Goal: Task Accomplishment & Management: Manage account settings

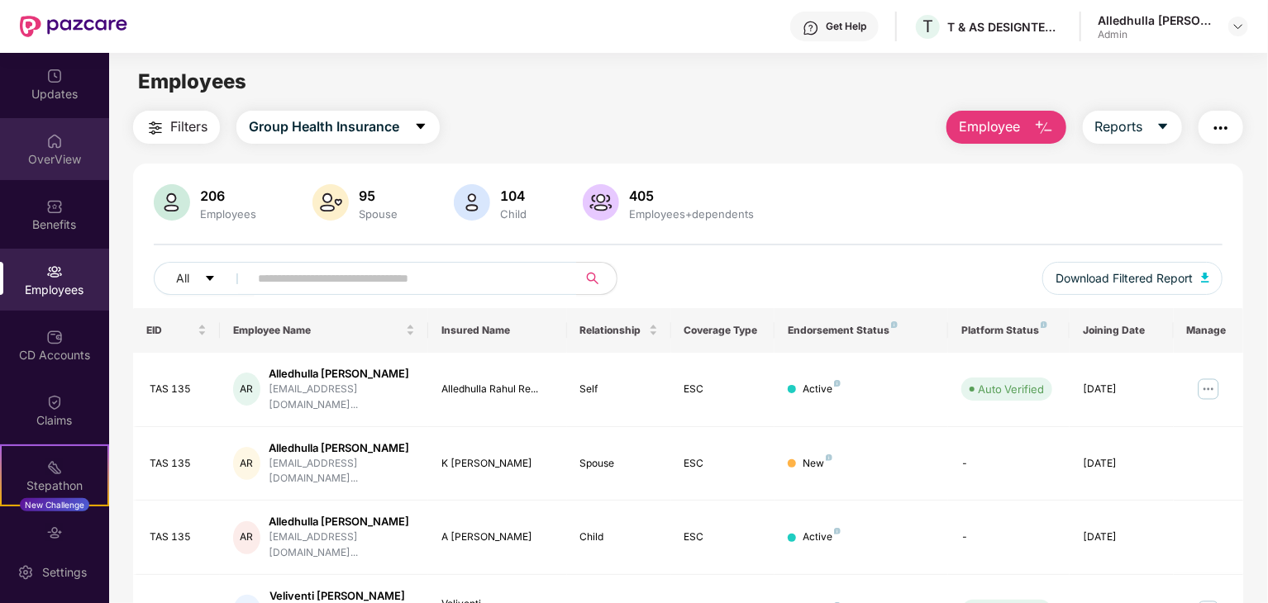
click at [55, 148] on img at bounding box center [54, 141] width 17 height 17
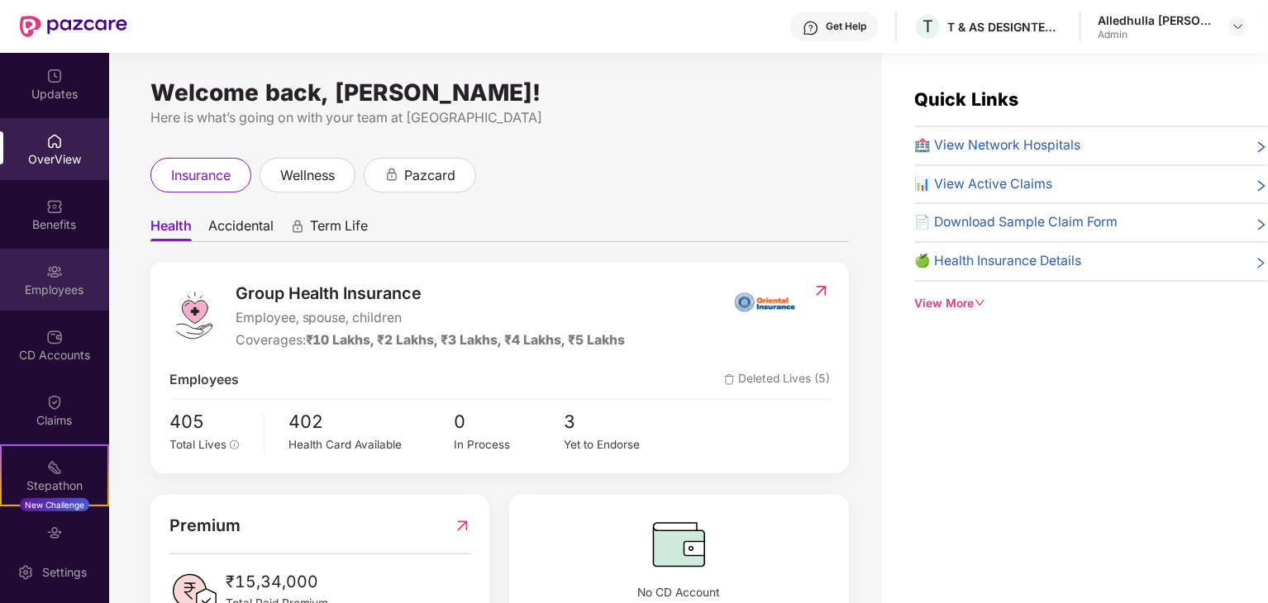
click at [58, 292] on div "Employees" at bounding box center [54, 290] width 109 height 17
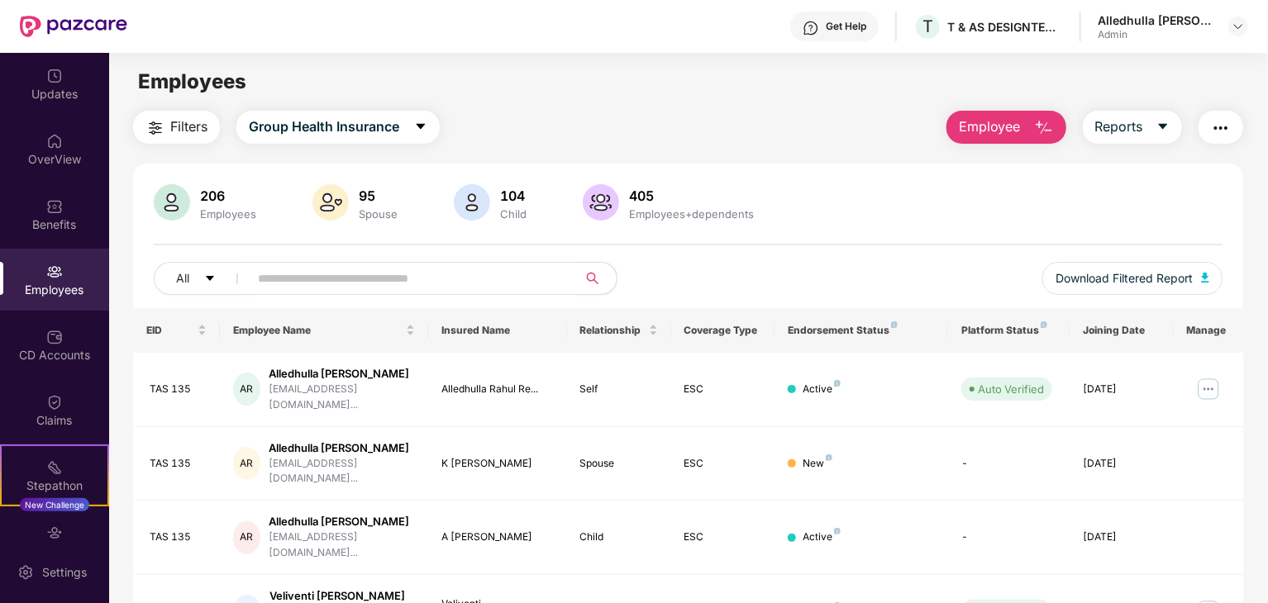
click at [1007, 129] on span "Employee" at bounding box center [990, 127] width 62 height 21
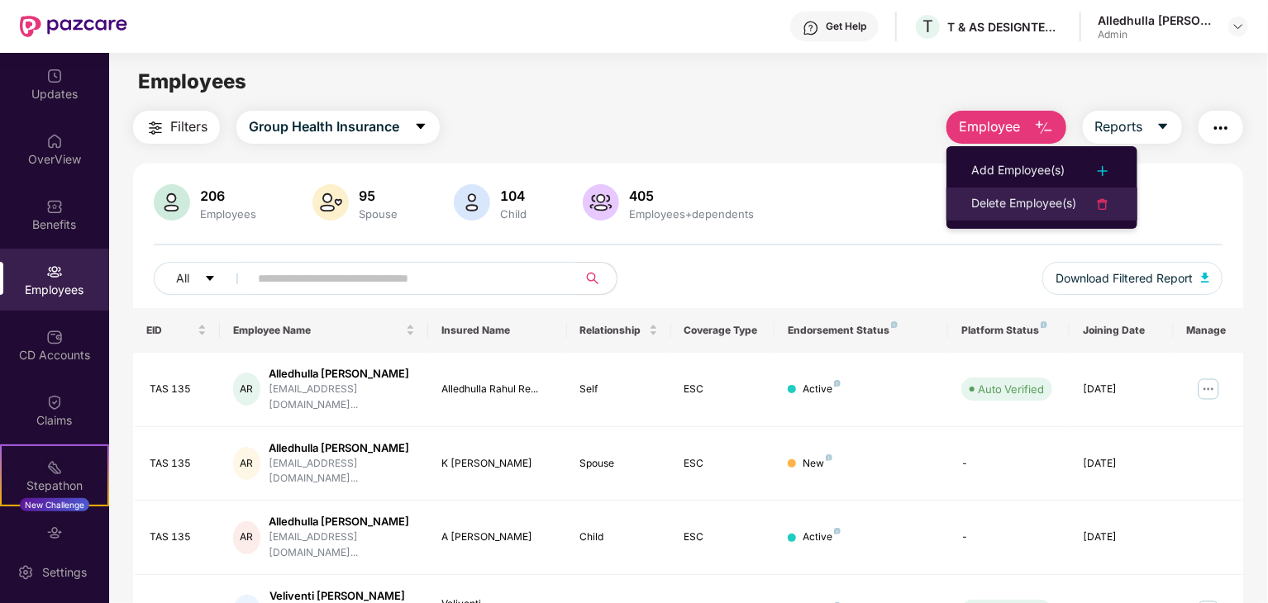
click at [982, 203] on div "Delete Employee(s)" at bounding box center [1023, 204] width 105 height 20
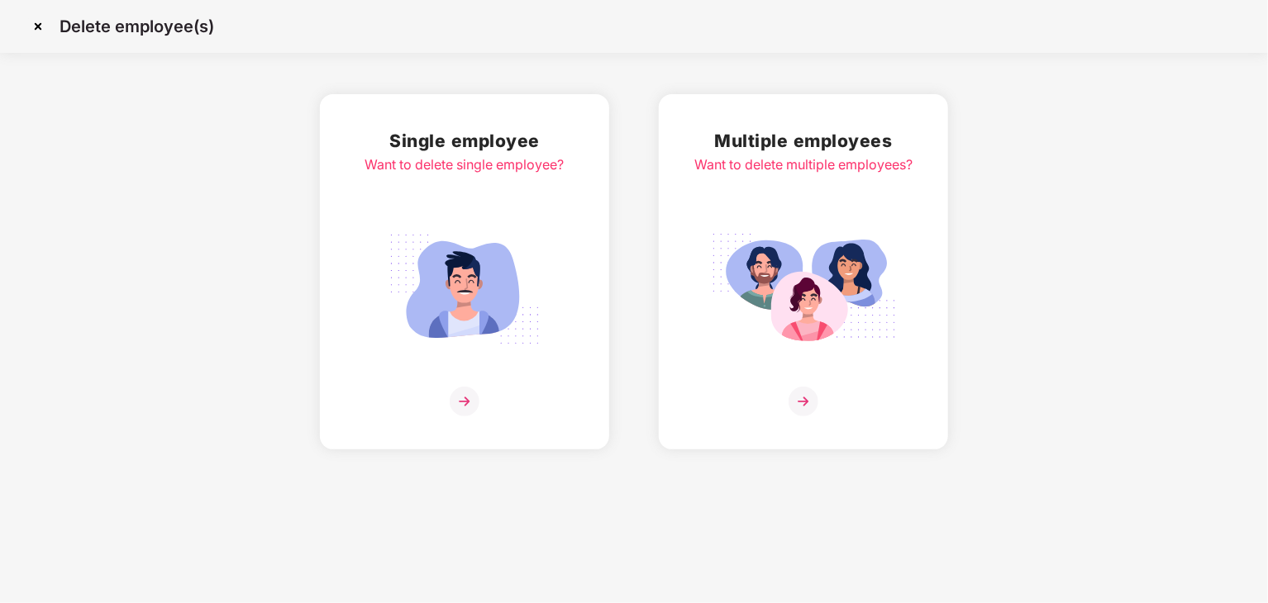
click at [470, 404] on img at bounding box center [465, 402] width 30 height 30
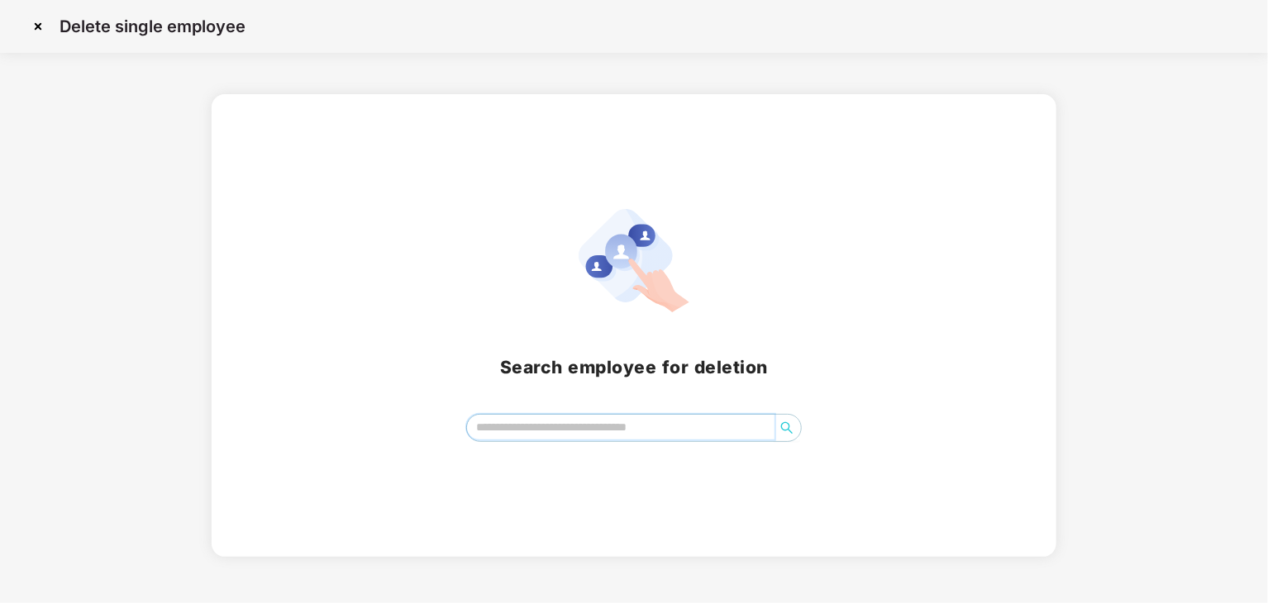
click at [598, 423] on input "search" at bounding box center [621, 427] width 308 height 25
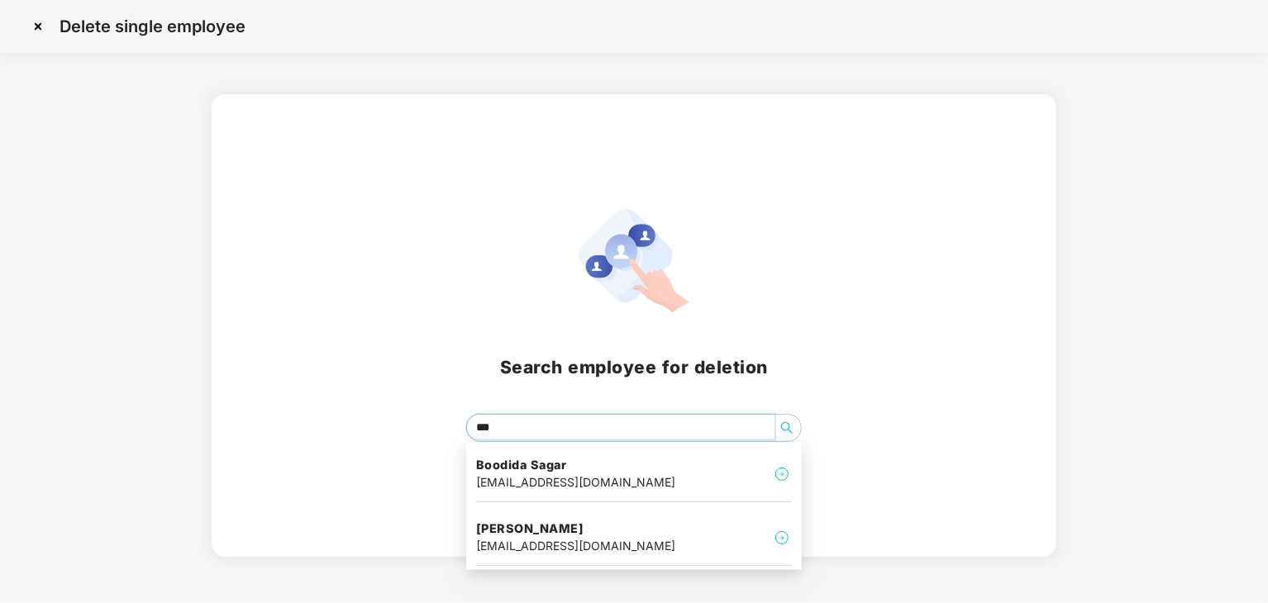
type input "****"
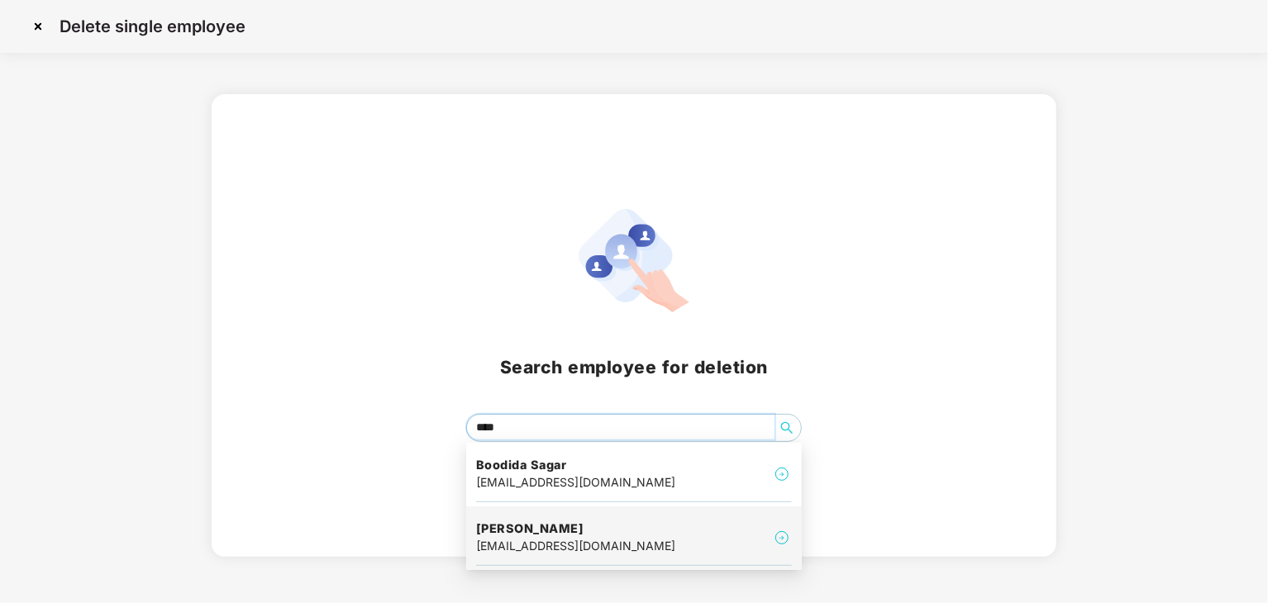
click at [543, 529] on h4 "[PERSON_NAME]" at bounding box center [575, 529] width 199 height 17
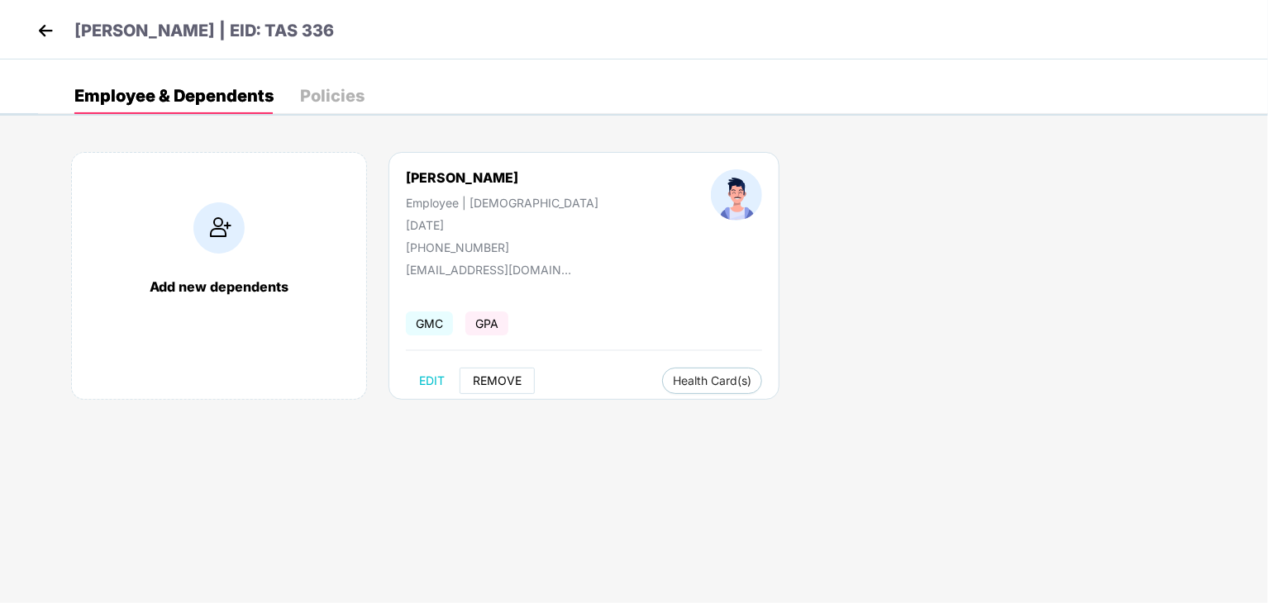
click at [519, 383] on span "REMOVE" at bounding box center [497, 380] width 49 height 13
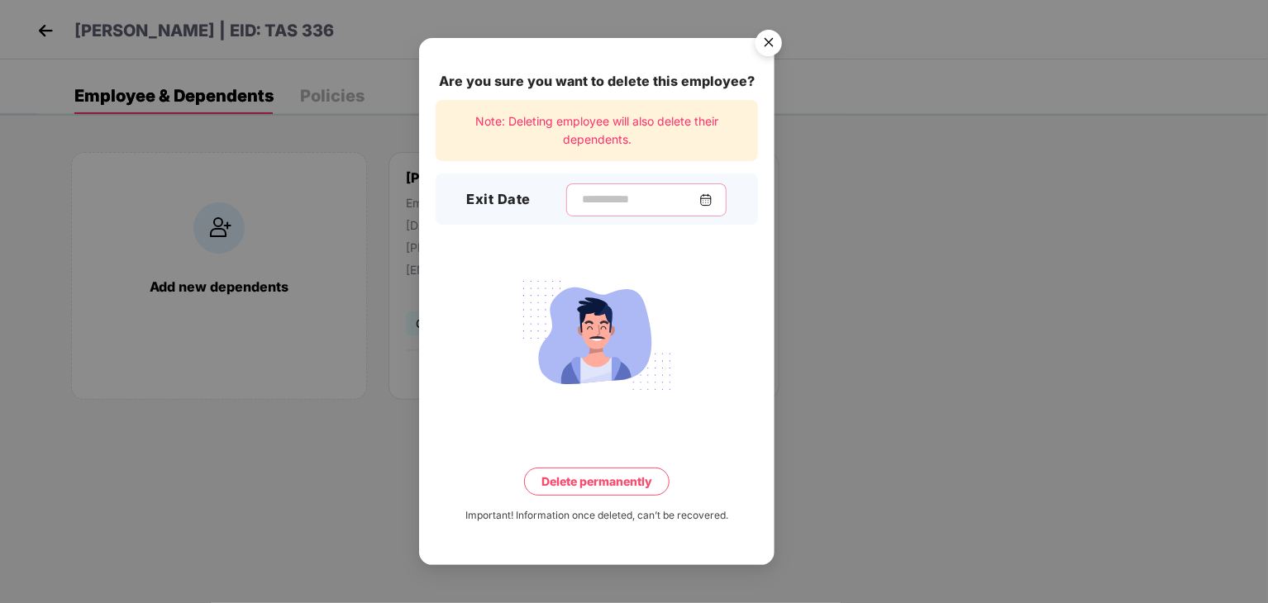
click at [586, 202] on input at bounding box center [639, 199] width 119 height 17
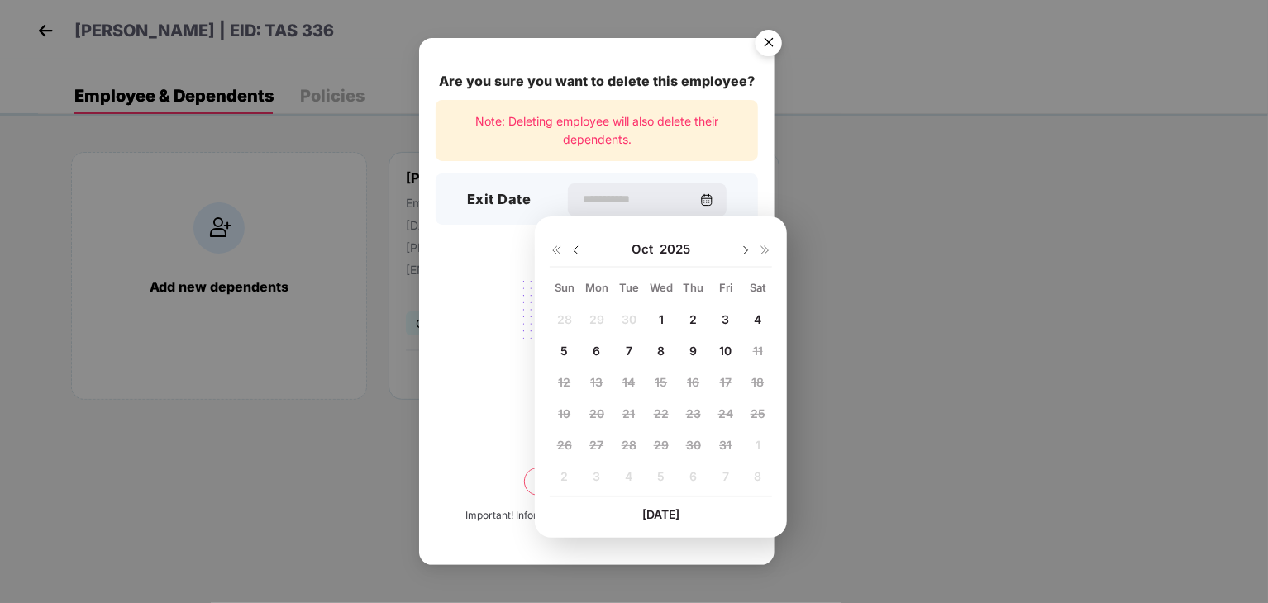
click at [598, 355] on span "6" at bounding box center [596, 351] width 7 height 14
type input "**********"
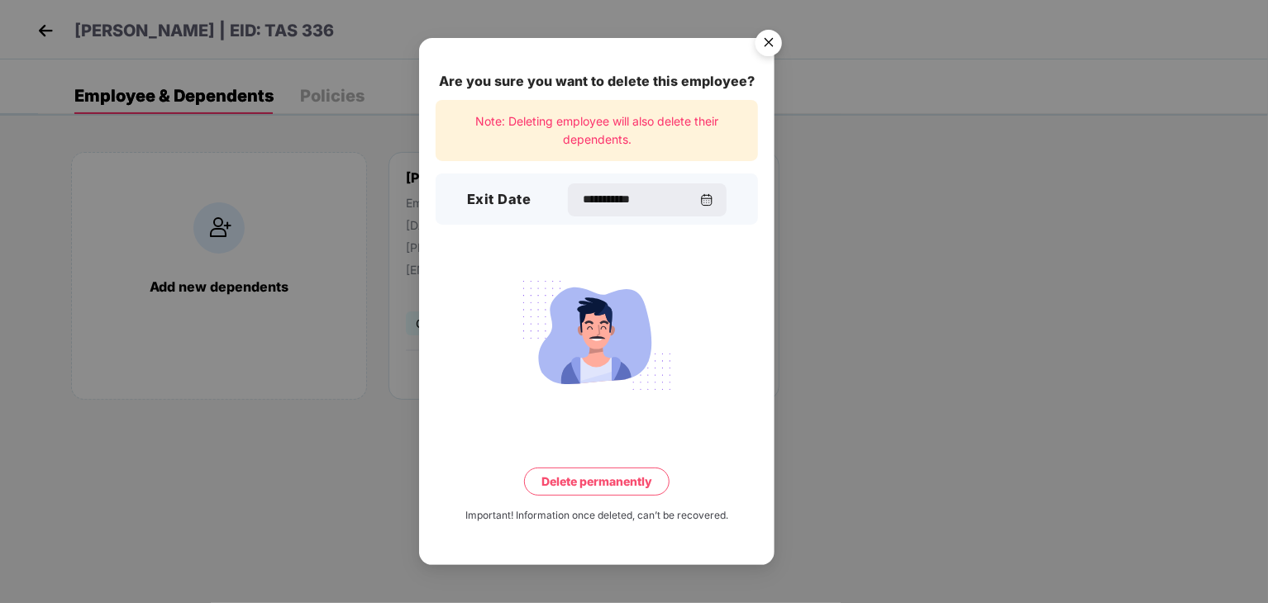
click at [592, 486] on button "Delete permanently" at bounding box center [596, 482] width 145 height 28
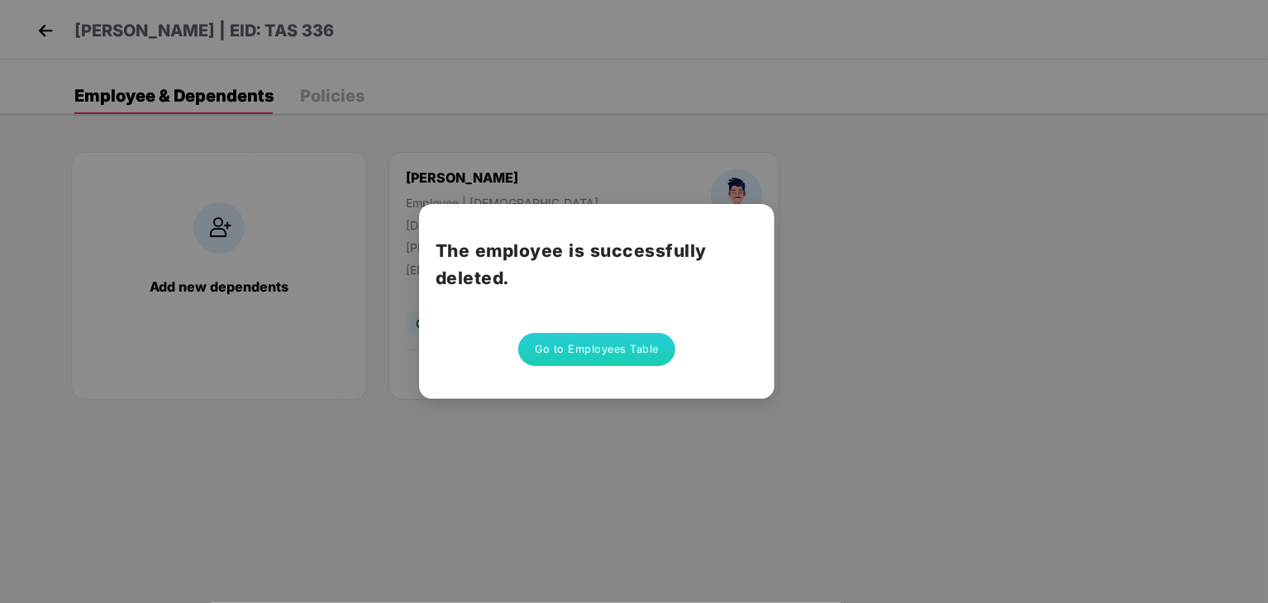
click at [589, 358] on button "Go to Employees Table" at bounding box center [596, 349] width 157 height 33
